Goal: Information Seeking & Learning: Learn about a topic

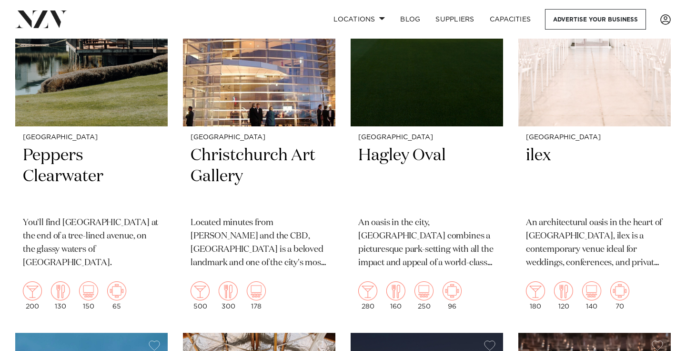
scroll to position [1336, 0]
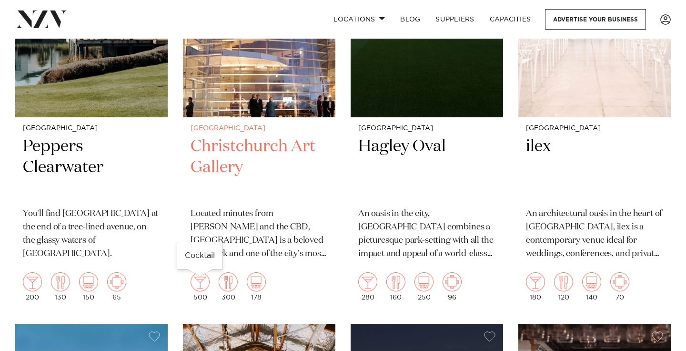
click at [195, 285] on img at bounding box center [200, 281] width 19 height 19
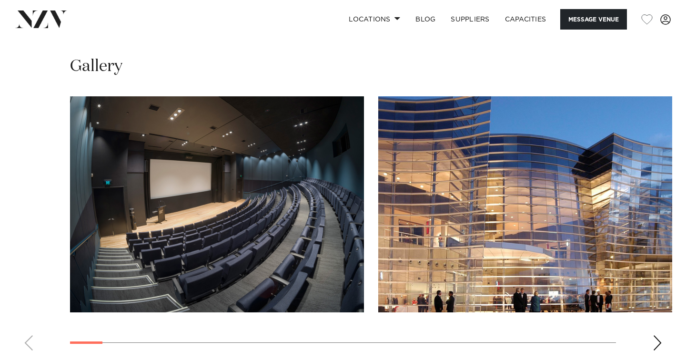
scroll to position [992, 0]
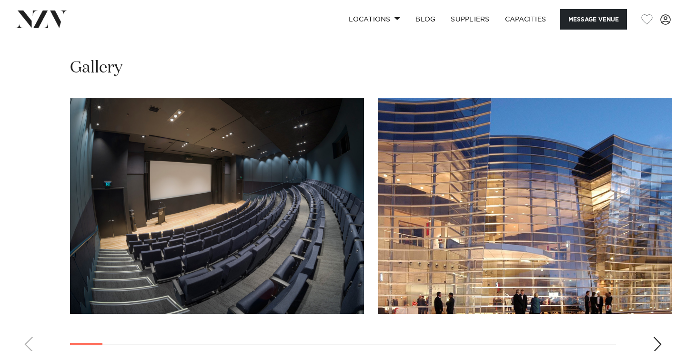
click at [663, 303] on swiper-container at bounding box center [343, 228] width 686 height 261
click at [655, 336] on div "Next slide" at bounding box center [658, 343] width 10 height 15
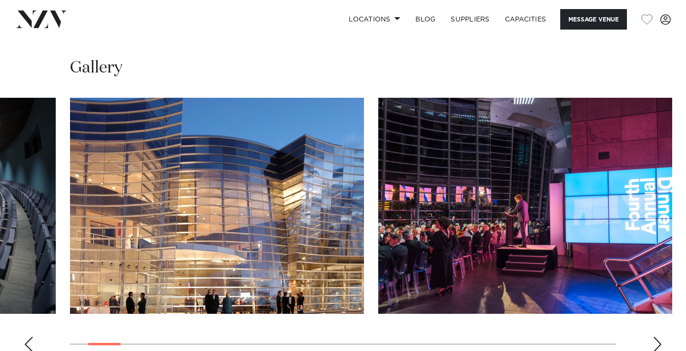
click at [655, 336] on div "Next slide" at bounding box center [658, 343] width 10 height 15
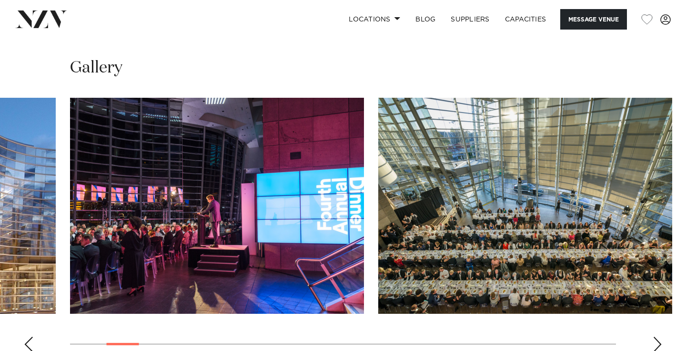
click at [655, 336] on div "Next slide" at bounding box center [658, 343] width 10 height 15
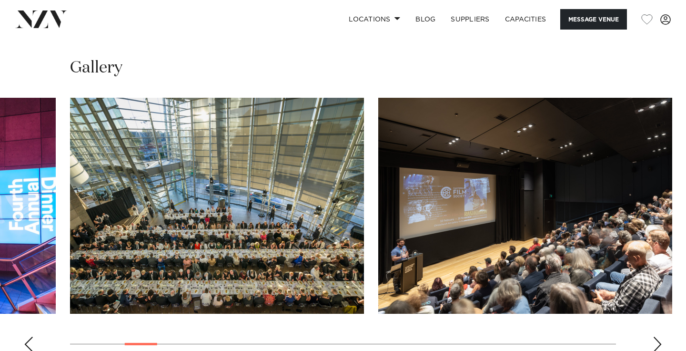
click at [655, 336] on div "Next slide" at bounding box center [658, 343] width 10 height 15
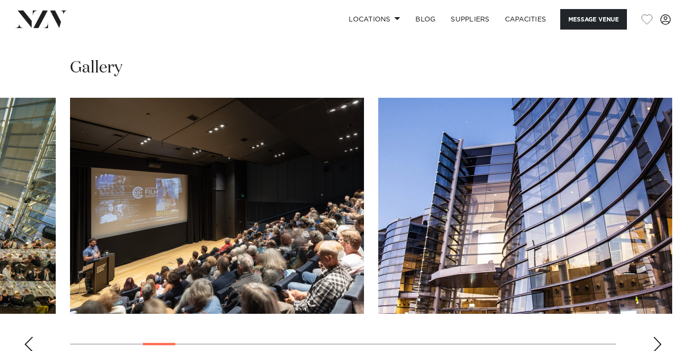
click at [655, 336] on div "Next slide" at bounding box center [658, 343] width 10 height 15
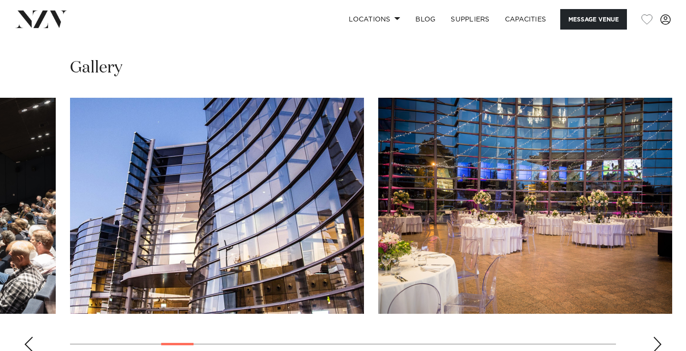
click at [655, 336] on div "Next slide" at bounding box center [658, 343] width 10 height 15
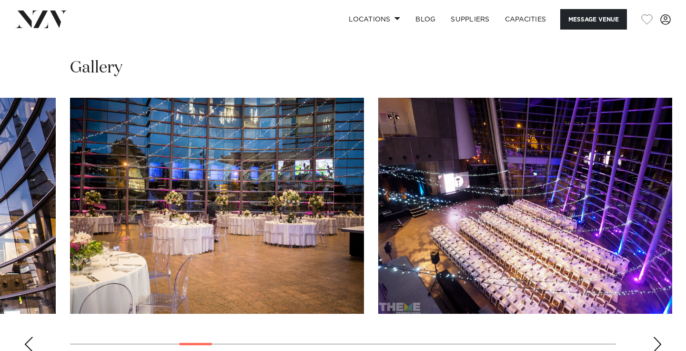
click at [655, 336] on div "Next slide" at bounding box center [658, 343] width 10 height 15
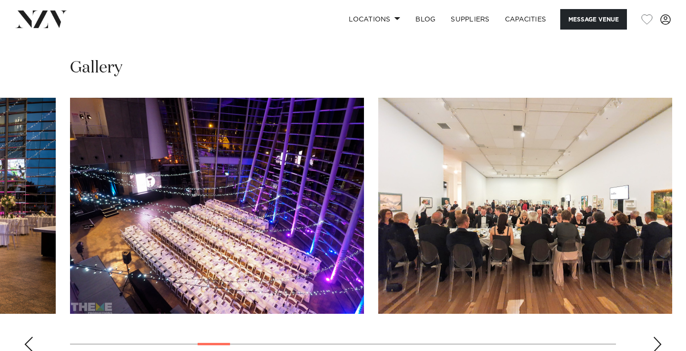
click at [655, 336] on div "Next slide" at bounding box center [658, 343] width 10 height 15
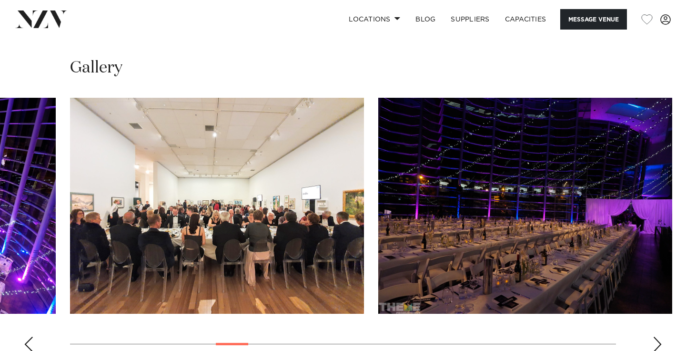
click at [655, 336] on div "Next slide" at bounding box center [658, 343] width 10 height 15
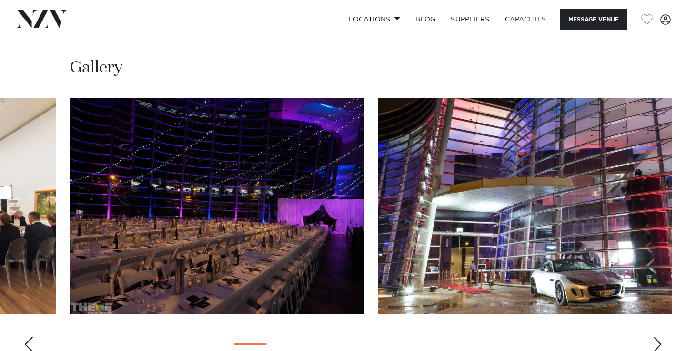
click at [655, 336] on div "Next slide" at bounding box center [658, 343] width 10 height 15
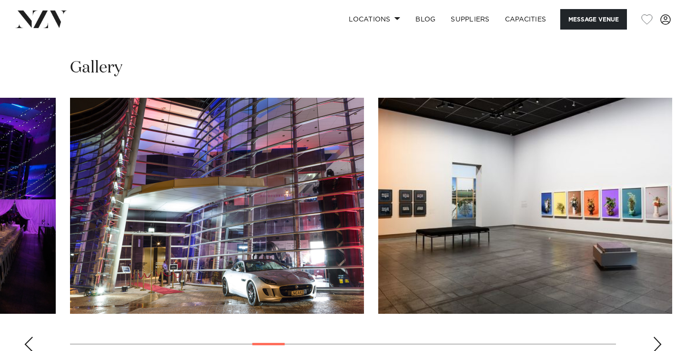
click at [655, 336] on div "Next slide" at bounding box center [658, 343] width 10 height 15
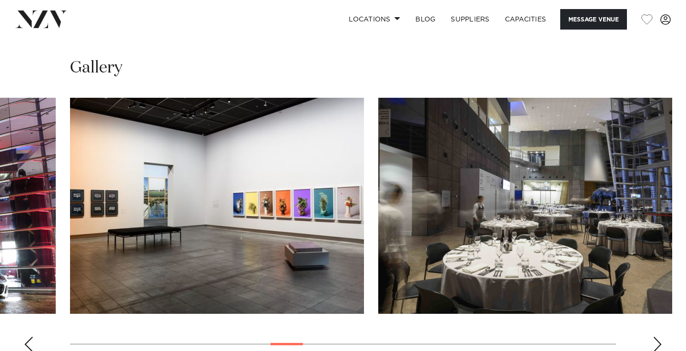
click at [655, 336] on div "Next slide" at bounding box center [658, 343] width 10 height 15
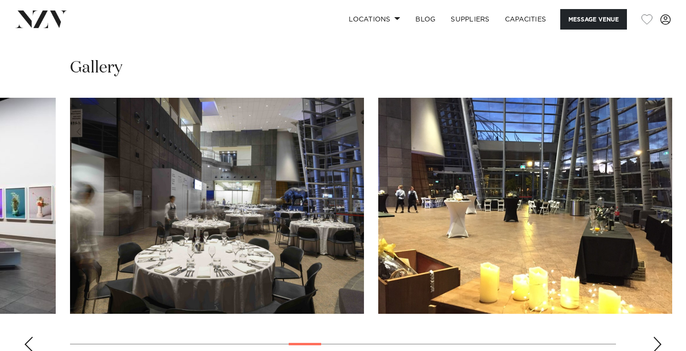
click at [655, 336] on div "Next slide" at bounding box center [658, 343] width 10 height 15
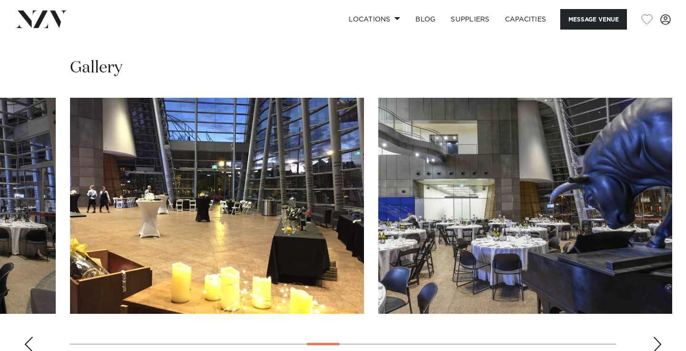
click at [655, 336] on div "Next slide" at bounding box center [658, 343] width 10 height 15
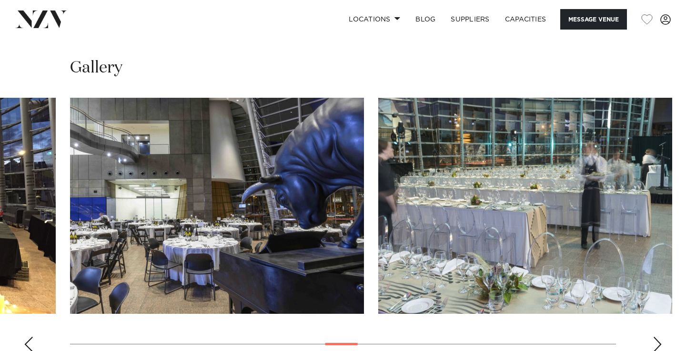
click at [655, 336] on div "Next slide" at bounding box center [658, 343] width 10 height 15
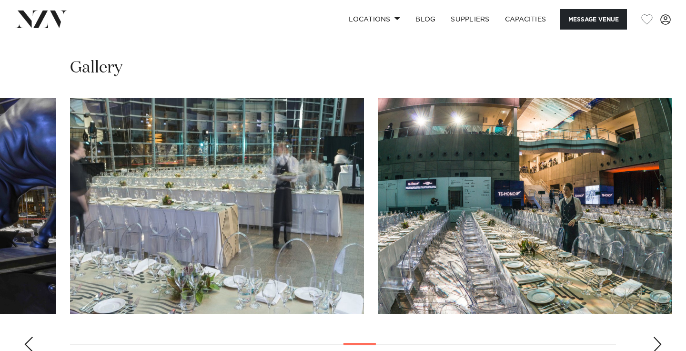
click at [655, 336] on div "Next slide" at bounding box center [658, 343] width 10 height 15
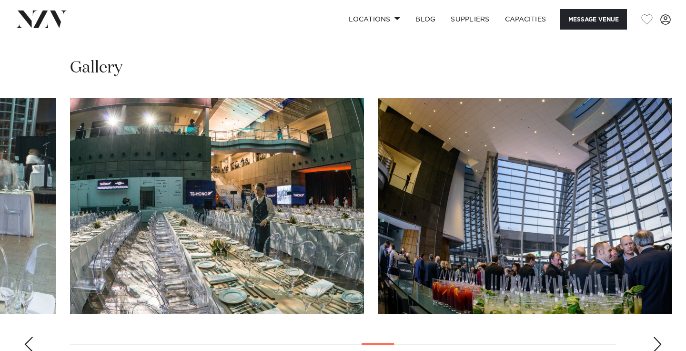
click at [655, 336] on div "Next slide" at bounding box center [658, 343] width 10 height 15
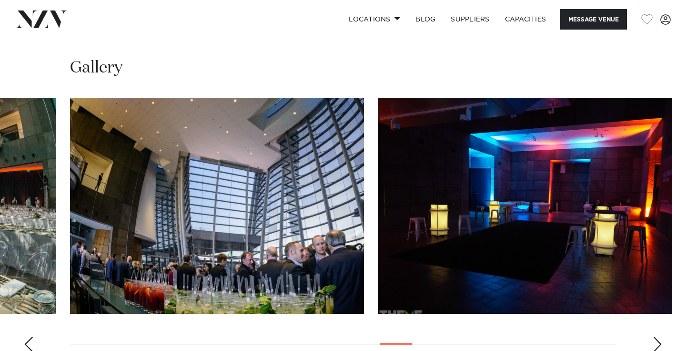
click at [655, 336] on div "Next slide" at bounding box center [658, 343] width 10 height 15
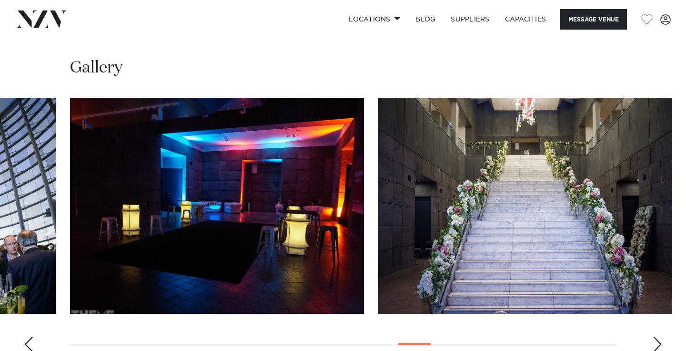
click at [655, 336] on div "Next slide" at bounding box center [658, 343] width 10 height 15
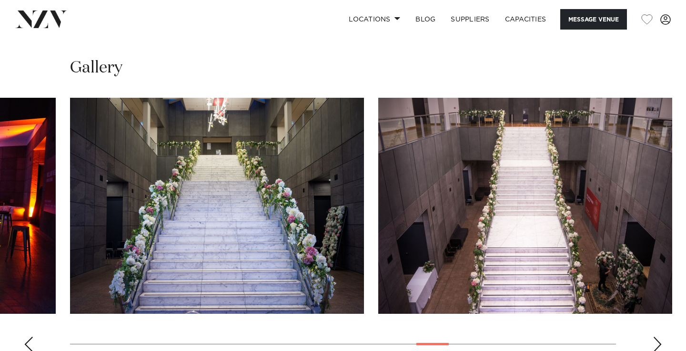
click at [655, 336] on div "Next slide" at bounding box center [658, 343] width 10 height 15
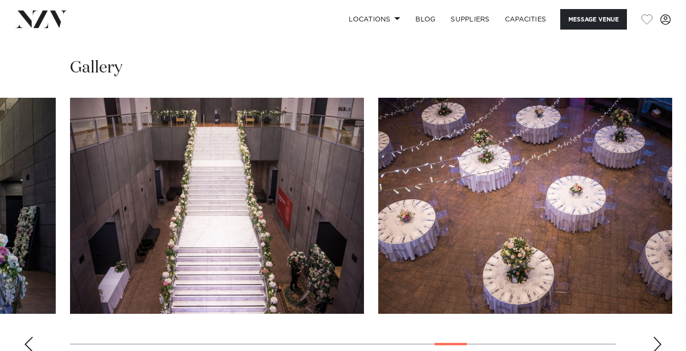
click at [655, 336] on div "Next slide" at bounding box center [658, 343] width 10 height 15
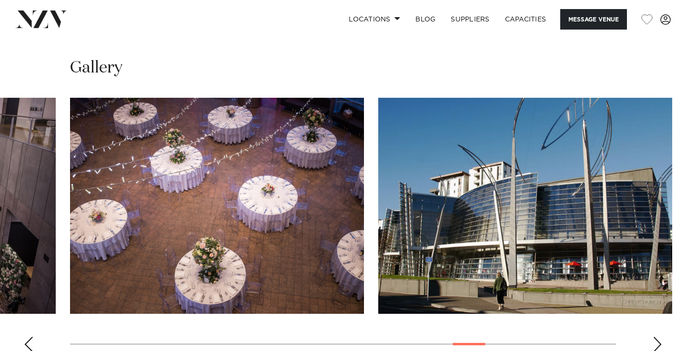
click at [654, 336] on div "Next slide" at bounding box center [658, 343] width 10 height 15
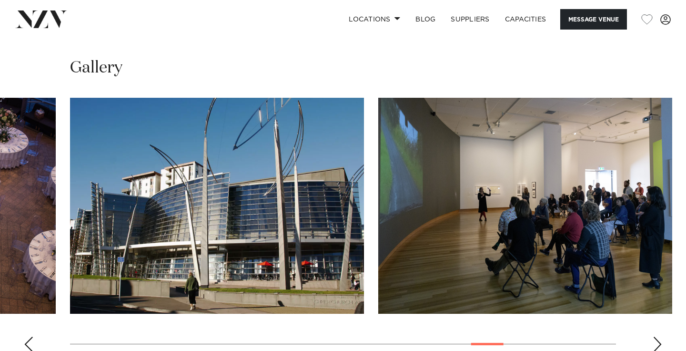
click at [654, 336] on div "Next slide" at bounding box center [658, 343] width 10 height 15
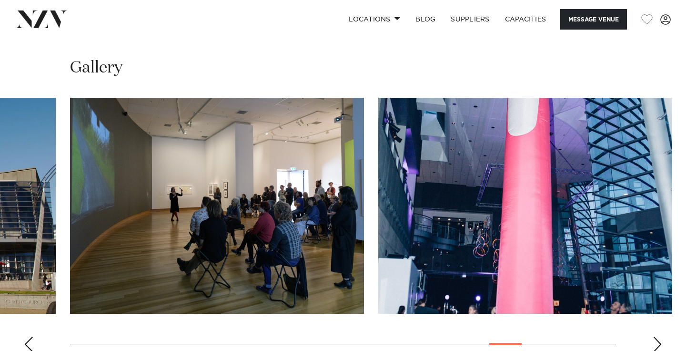
click at [654, 336] on div "Next slide" at bounding box center [658, 343] width 10 height 15
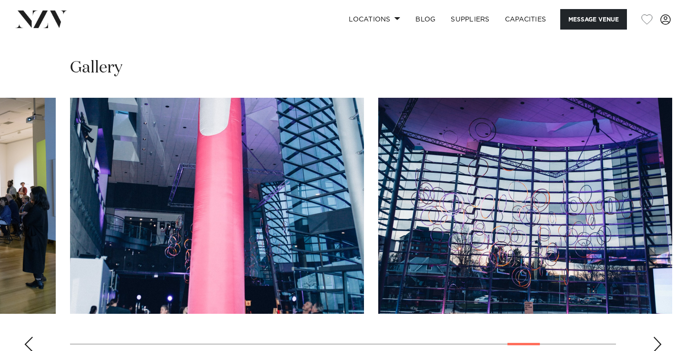
click at [654, 336] on div "Next slide" at bounding box center [658, 343] width 10 height 15
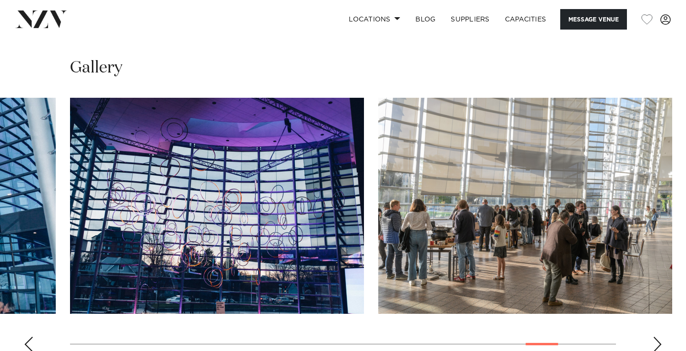
click at [654, 336] on div "Next slide" at bounding box center [658, 343] width 10 height 15
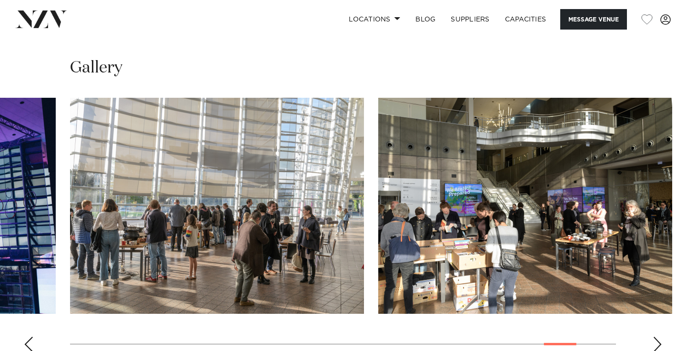
click at [654, 336] on div "Next slide" at bounding box center [658, 343] width 10 height 15
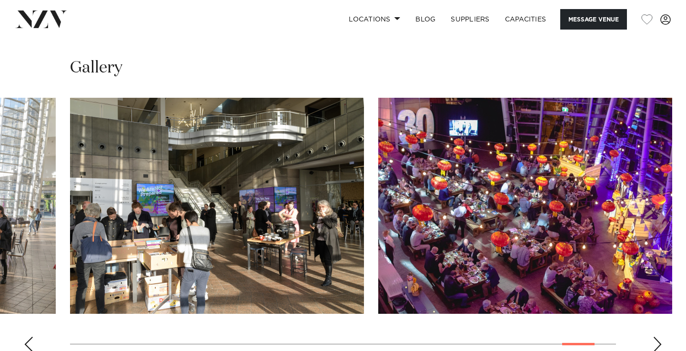
click at [653, 336] on div "Next slide" at bounding box center [658, 343] width 10 height 15
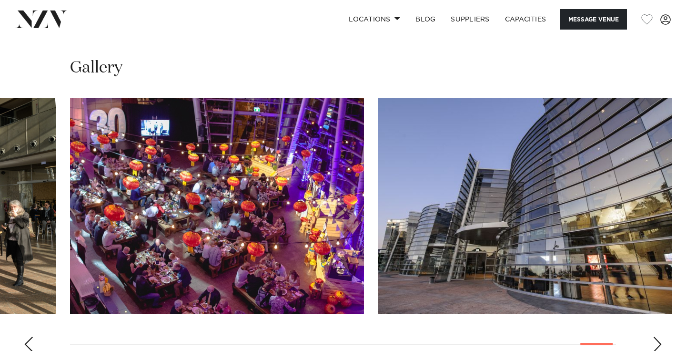
click at [653, 336] on div "Next slide" at bounding box center [658, 343] width 10 height 15
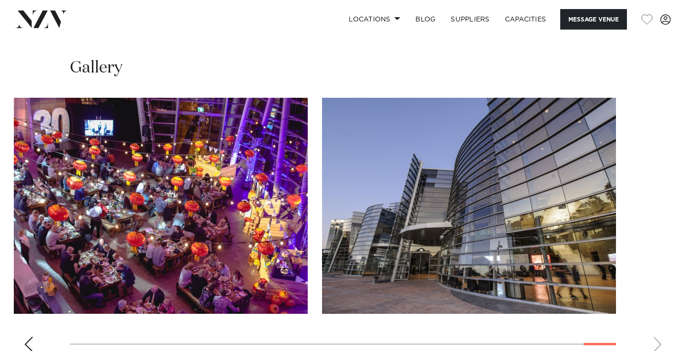
click at [653, 307] on swiper-container at bounding box center [343, 228] width 686 height 261
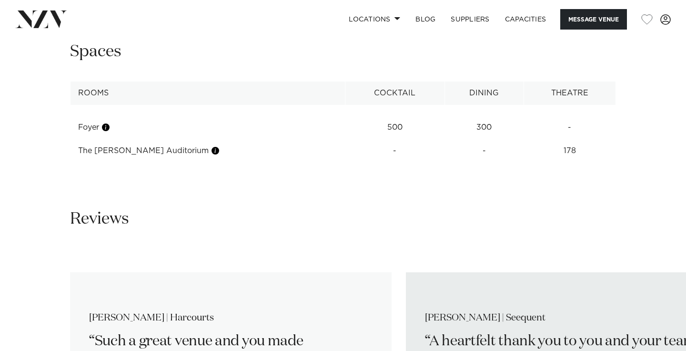
scroll to position [1338, 0]
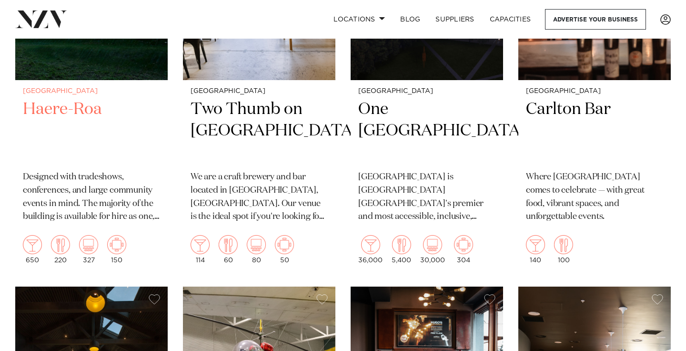
scroll to position [1785, 0]
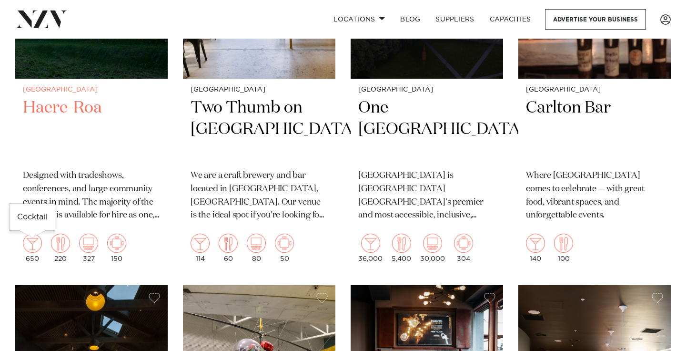
click at [37, 242] on img at bounding box center [32, 242] width 19 height 19
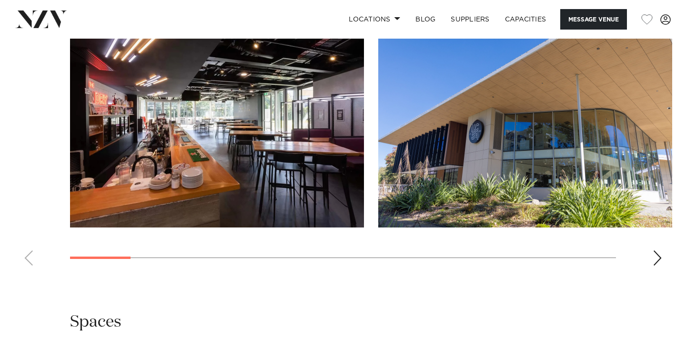
scroll to position [884, 0]
click at [657, 261] on div "Next slide" at bounding box center [658, 258] width 10 height 15
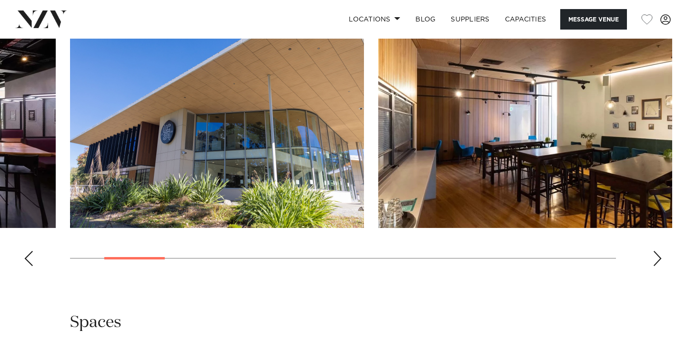
click at [657, 261] on div "Next slide" at bounding box center [658, 258] width 10 height 15
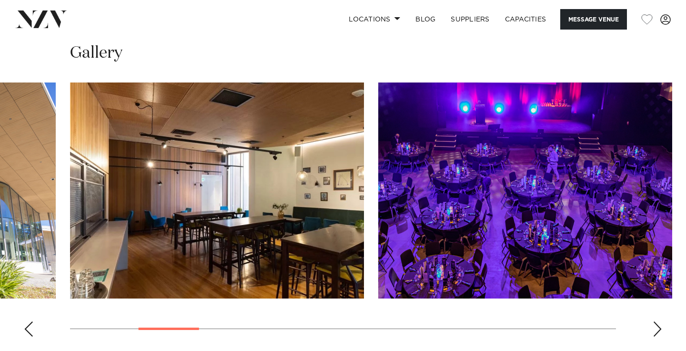
scroll to position [812, 0]
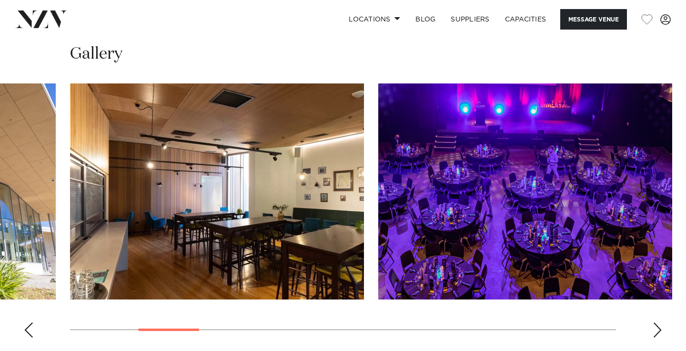
click at [658, 335] on div "Next slide" at bounding box center [658, 329] width 10 height 15
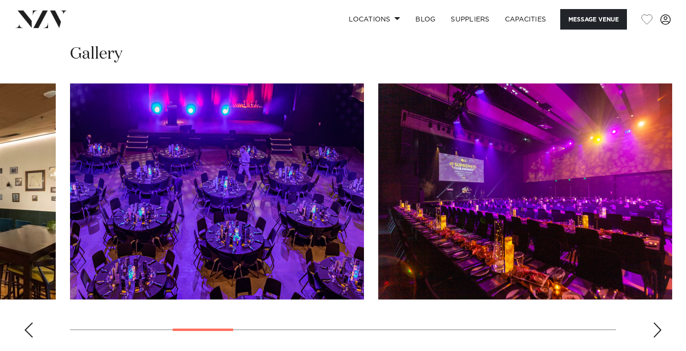
click at [658, 335] on div "Next slide" at bounding box center [658, 329] width 10 height 15
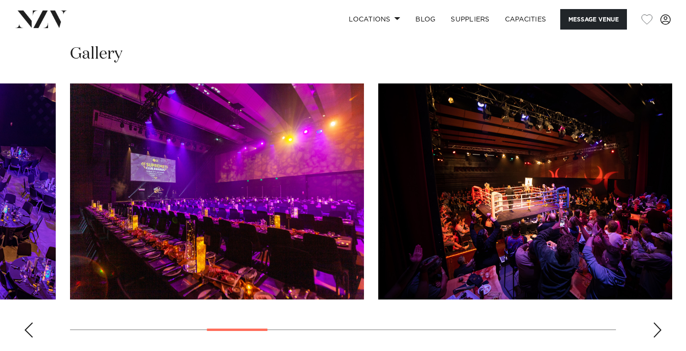
click at [658, 335] on div "Next slide" at bounding box center [658, 329] width 10 height 15
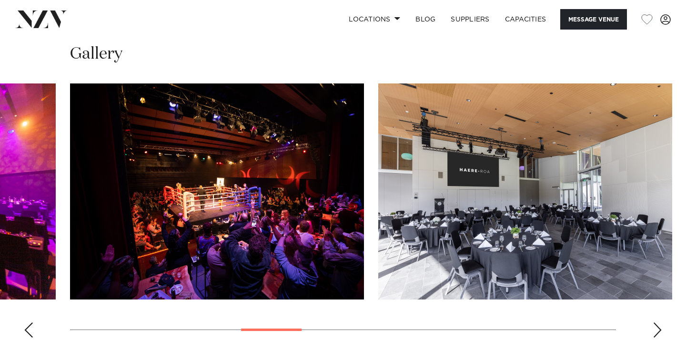
click at [658, 335] on div "Next slide" at bounding box center [658, 329] width 10 height 15
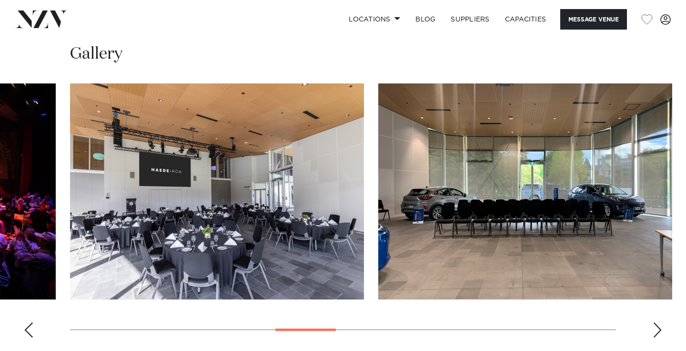
click at [658, 335] on div "Next slide" at bounding box center [658, 329] width 10 height 15
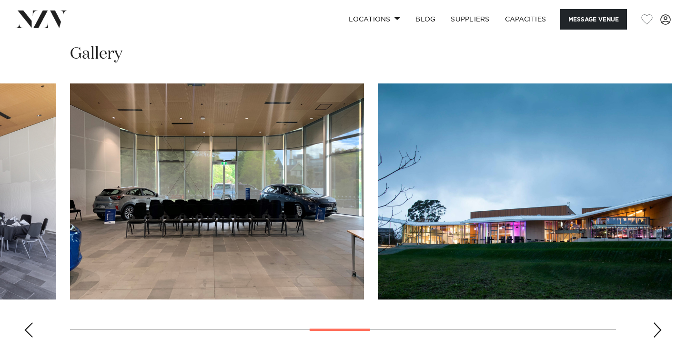
click at [658, 335] on div "Next slide" at bounding box center [658, 329] width 10 height 15
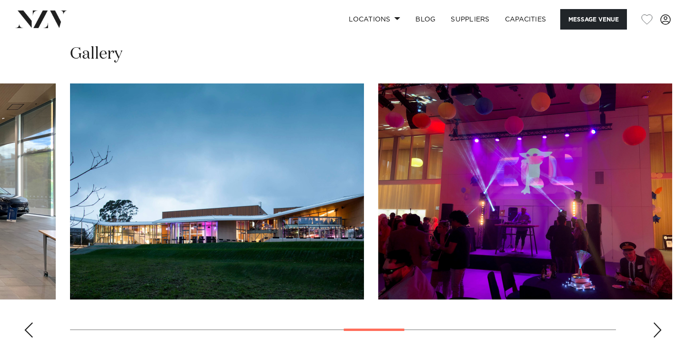
click at [658, 335] on div "Next slide" at bounding box center [658, 329] width 10 height 15
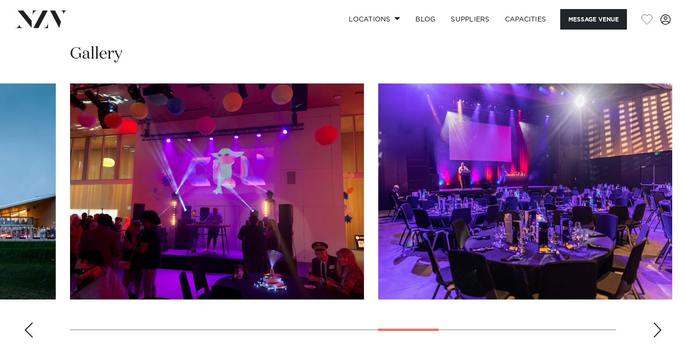
click at [252, 252] on img "10 / 16" at bounding box center [217, 191] width 294 height 216
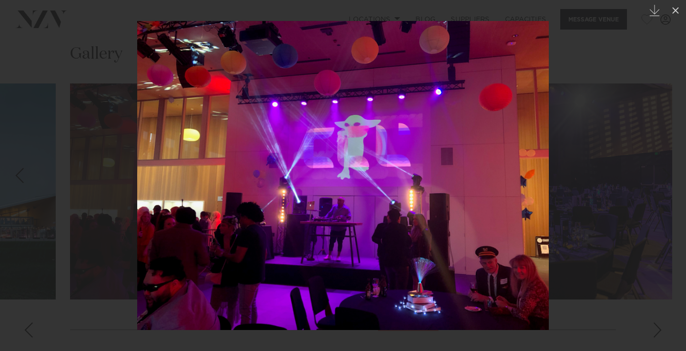
click at [634, 169] on div at bounding box center [343, 175] width 686 height 351
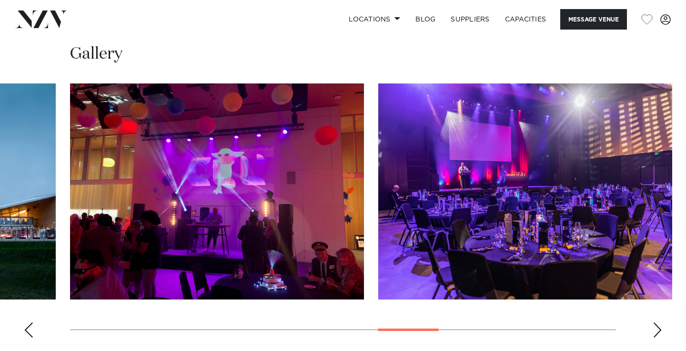
click at [660, 331] on div "Next slide" at bounding box center [658, 329] width 10 height 15
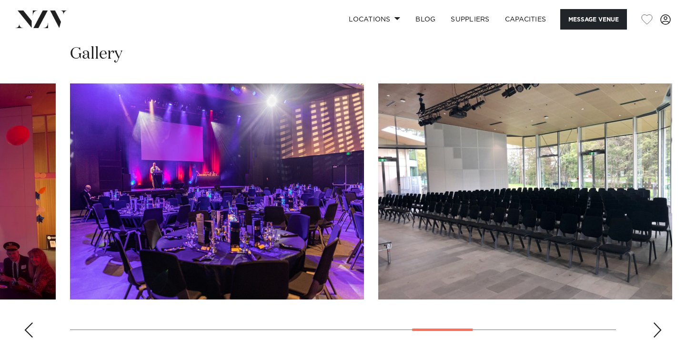
click at [660, 331] on div "Next slide" at bounding box center [658, 329] width 10 height 15
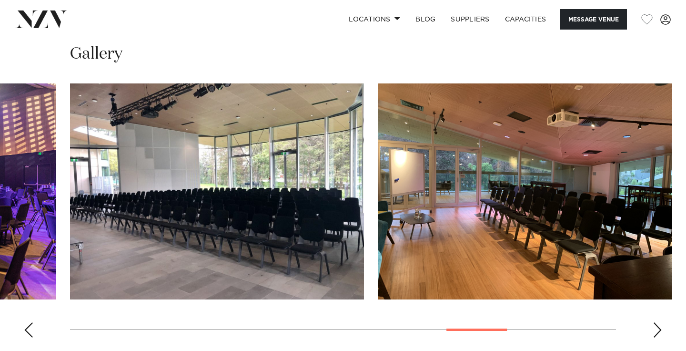
click at [660, 331] on div "Next slide" at bounding box center [658, 329] width 10 height 15
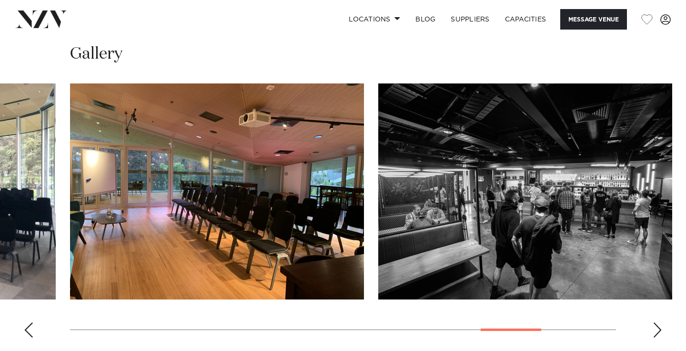
click at [660, 331] on div "Next slide" at bounding box center [658, 329] width 10 height 15
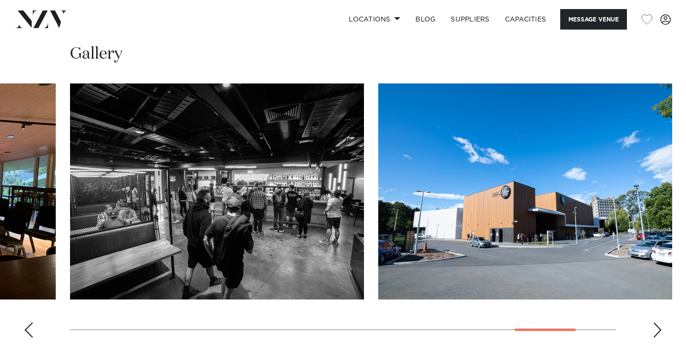
click at [660, 331] on div "Next slide" at bounding box center [658, 329] width 10 height 15
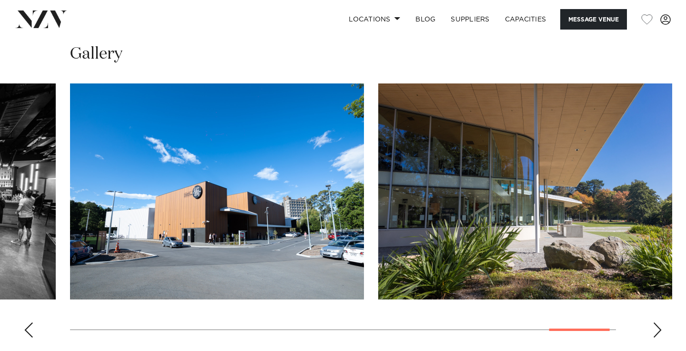
click at [660, 331] on div "Next slide" at bounding box center [658, 329] width 10 height 15
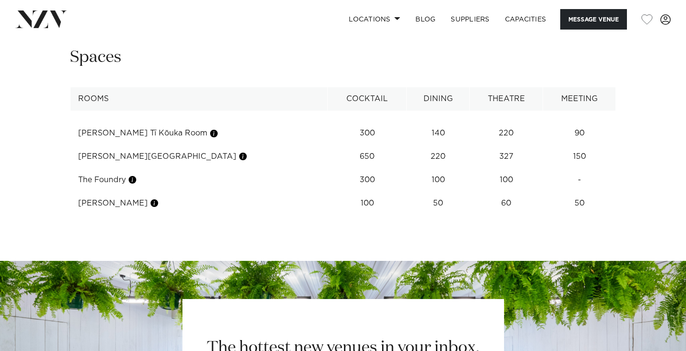
scroll to position [1150, 0]
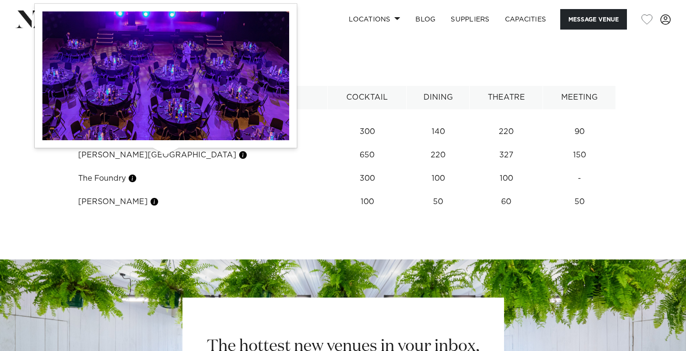
click at [238, 157] on button "button" at bounding box center [243, 155] width 10 height 10
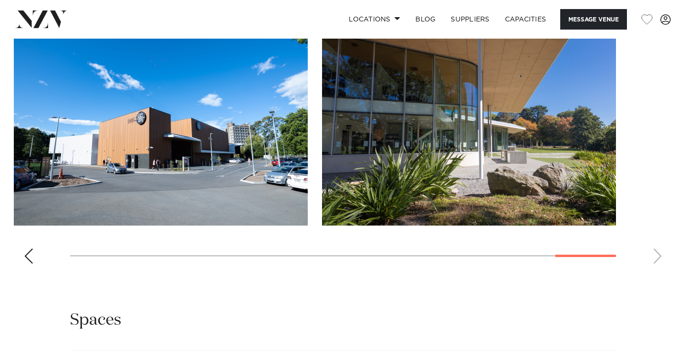
scroll to position [887, 0]
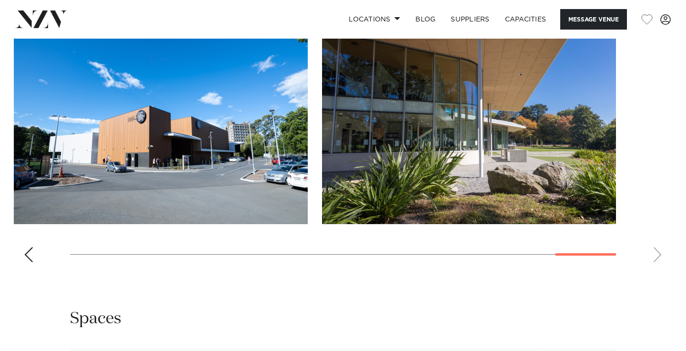
click at [29, 259] on div "Previous slide" at bounding box center [29, 254] width 10 height 15
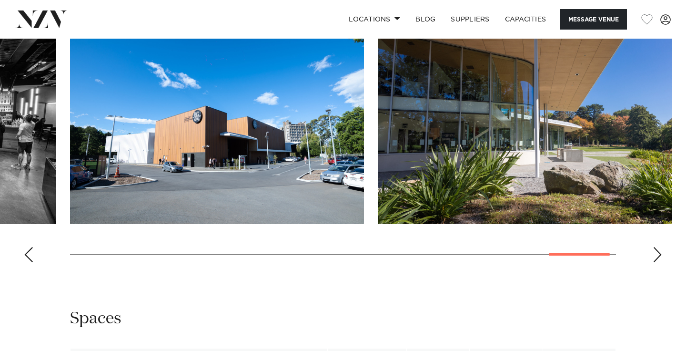
click at [29, 265] on swiper-container at bounding box center [343, 138] width 686 height 261
click at [29, 255] on div "Previous slide" at bounding box center [29, 254] width 10 height 15
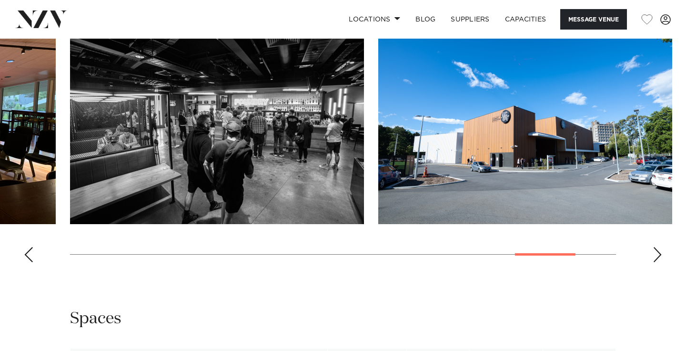
click at [29, 255] on div "Previous slide" at bounding box center [29, 254] width 10 height 15
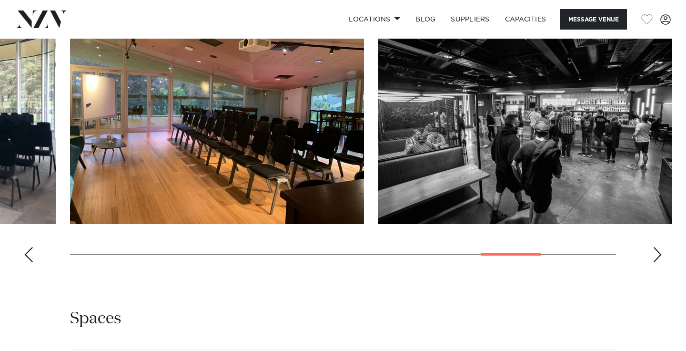
click at [29, 255] on div "Previous slide" at bounding box center [29, 254] width 10 height 15
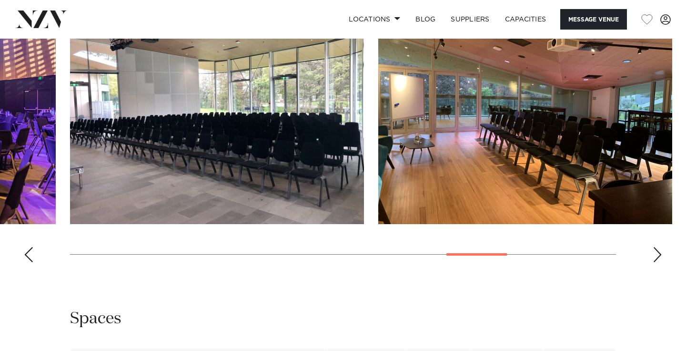
click at [29, 255] on div "Previous slide" at bounding box center [29, 254] width 10 height 15
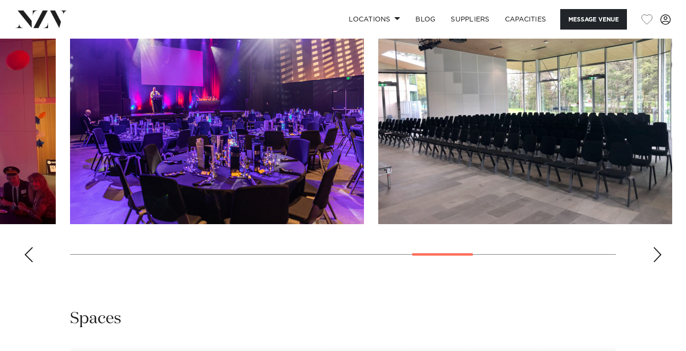
click at [172, 181] on img "11 / 16" at bounding box center [217, 116] width 294 height 216
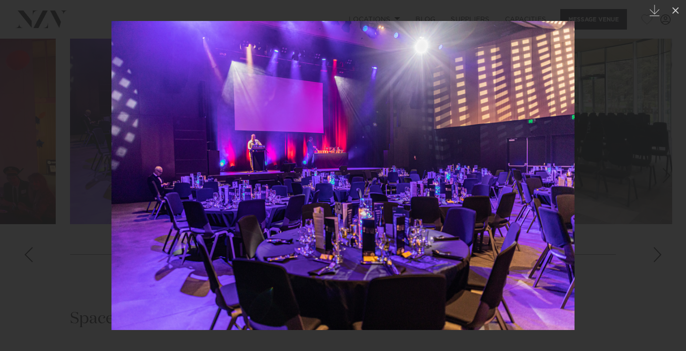
click at [43, 262] on div at bounding box center [343, 175] width 686 height 351
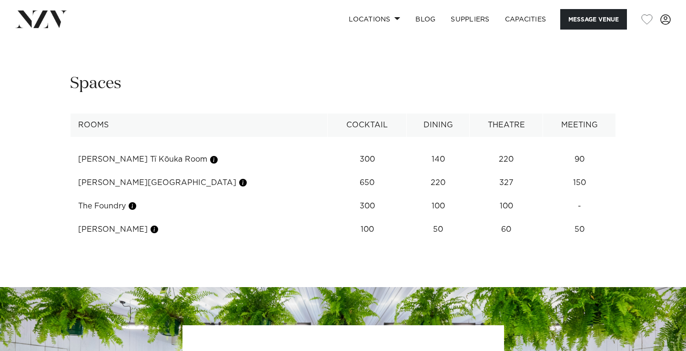
scroll to position [1123, 0]
